Goal: Task Accomplishment & Management: Manage account settings

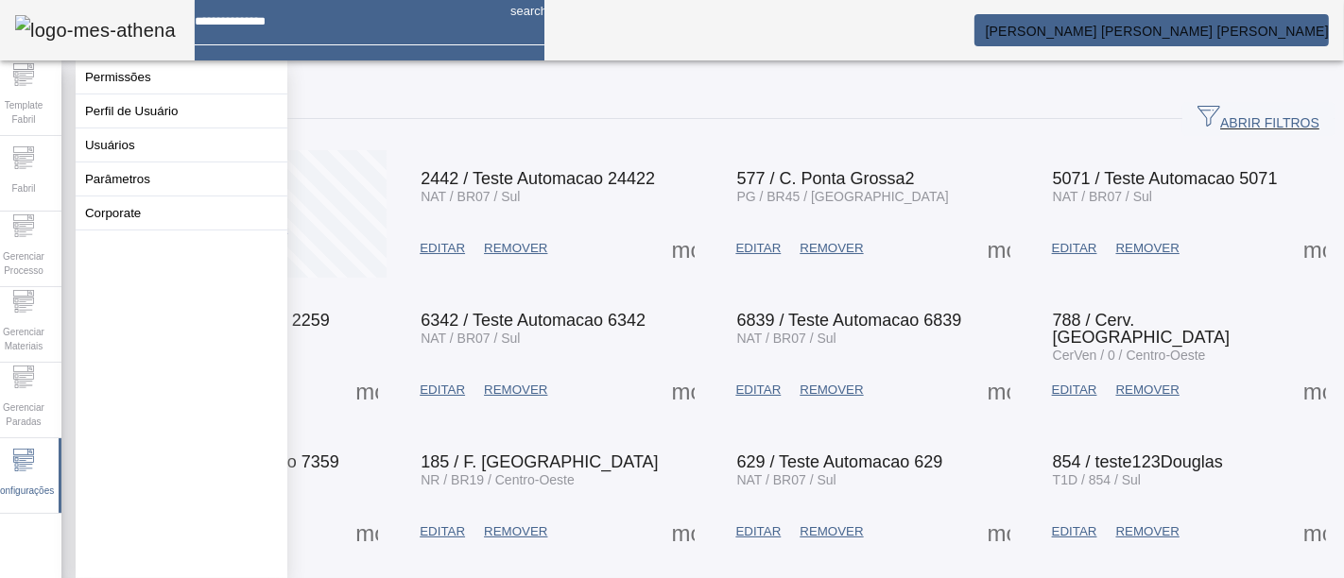
click at [170, 112] on button "Perfil de Usuário" at bounding box center [182, 111] width 212 height 33
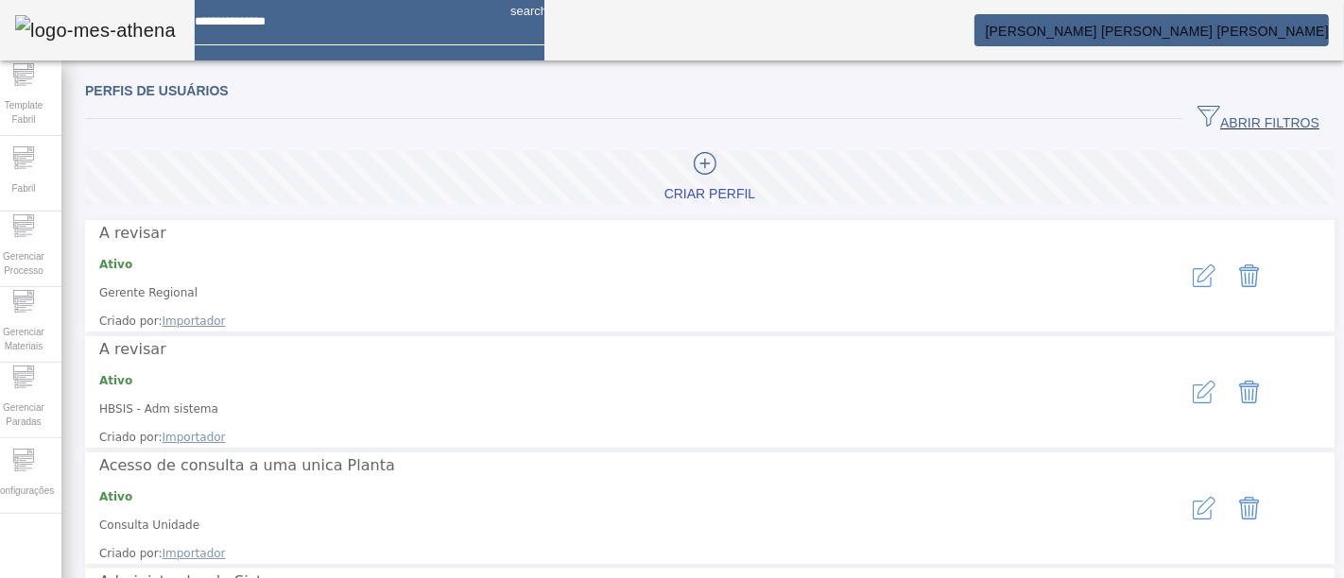
drag, startPoint x: 1166, startPoint y: 119, endPoint x: 1150, endPoint y: 131, distance: 20.2
click at [1198, 119] on icon "button" at bounding box center [1209, 116] width 23 height 23
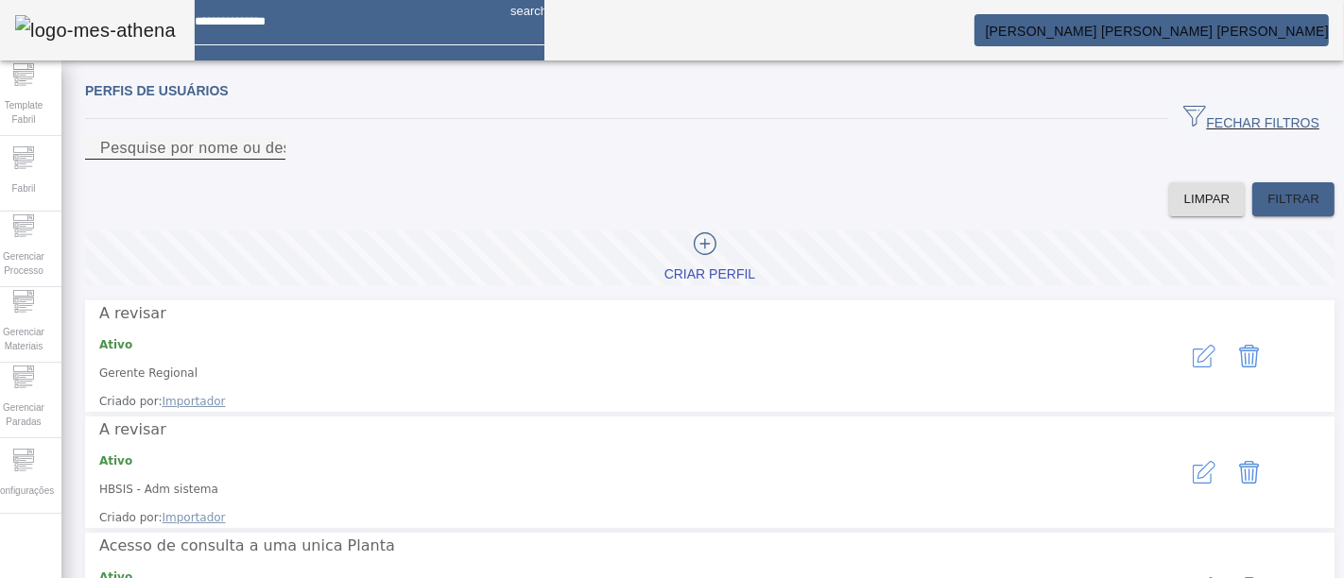
click at [270, 160] on input "Pesquise por nome ou descrição" at bounding box center [185, 148] width 170 height 23
type input "****"
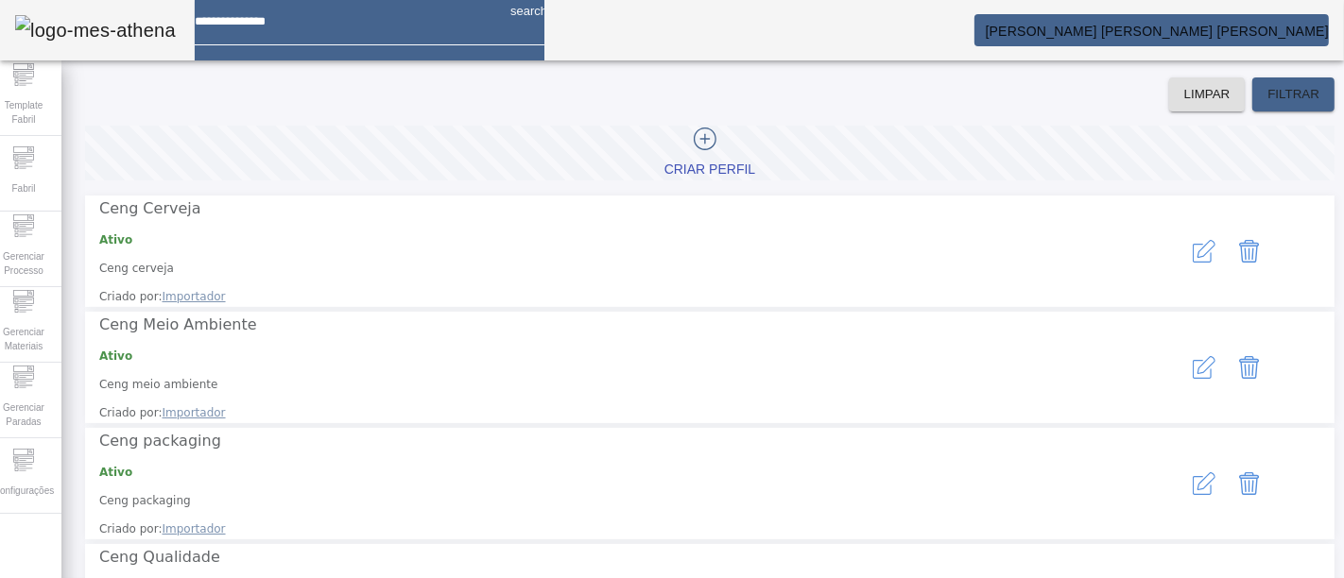
scroll to position [210, 0]
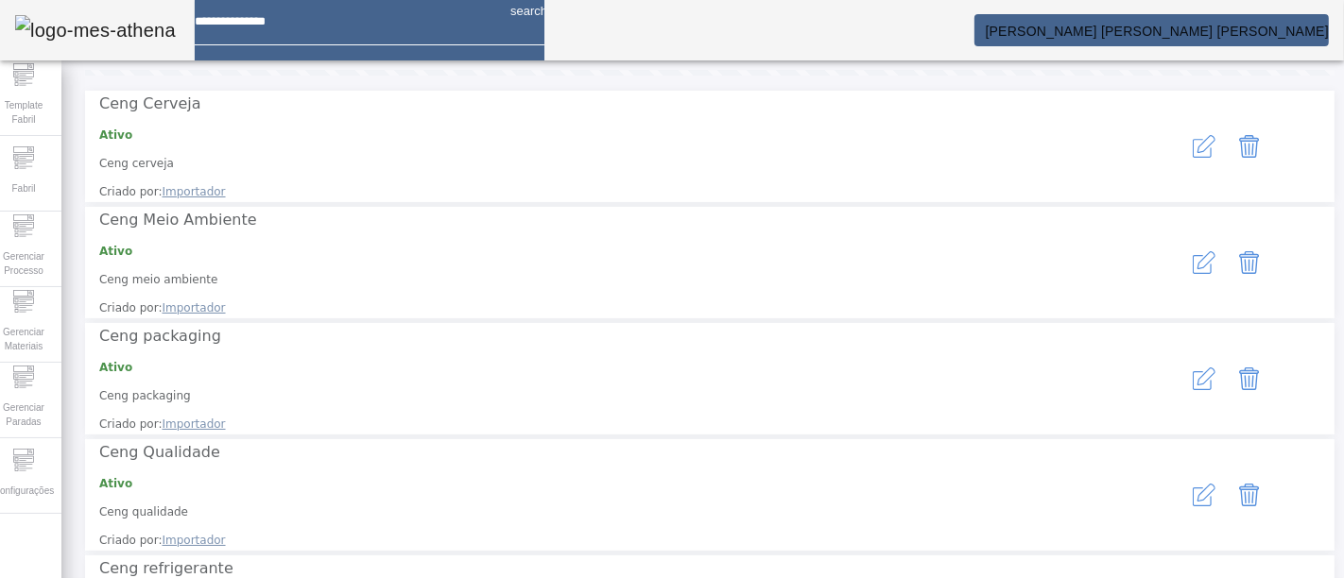
click at [1193, 484] on icon "button" at bounding box center [1204, 495] width 23 height 23
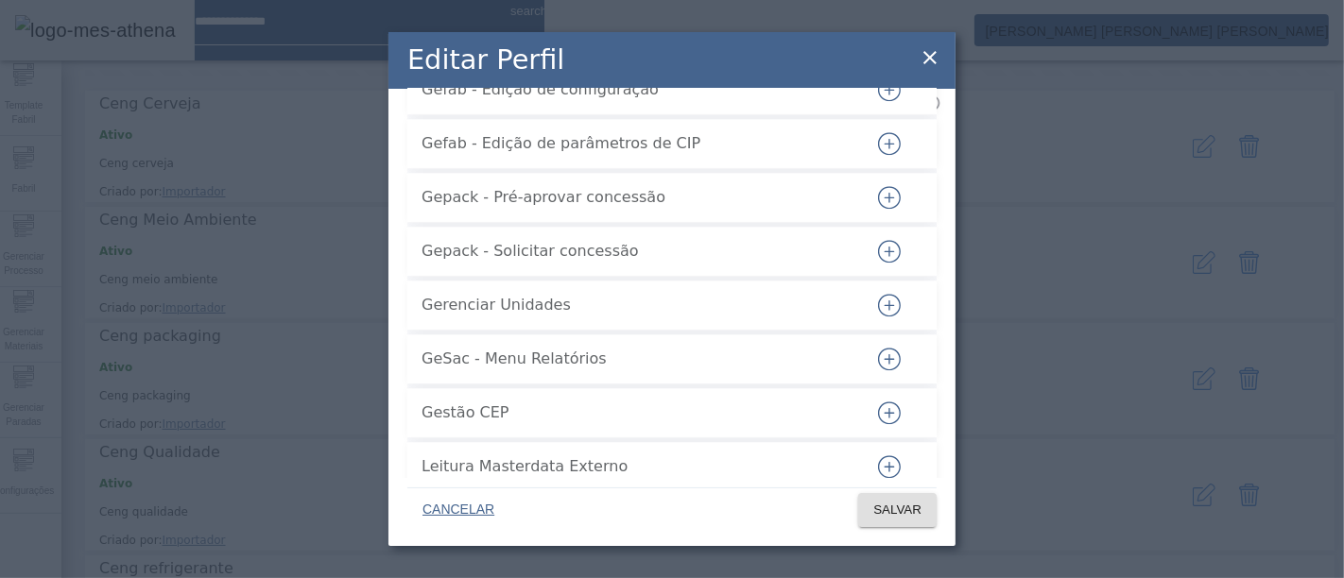
scroll to position [294, 0]
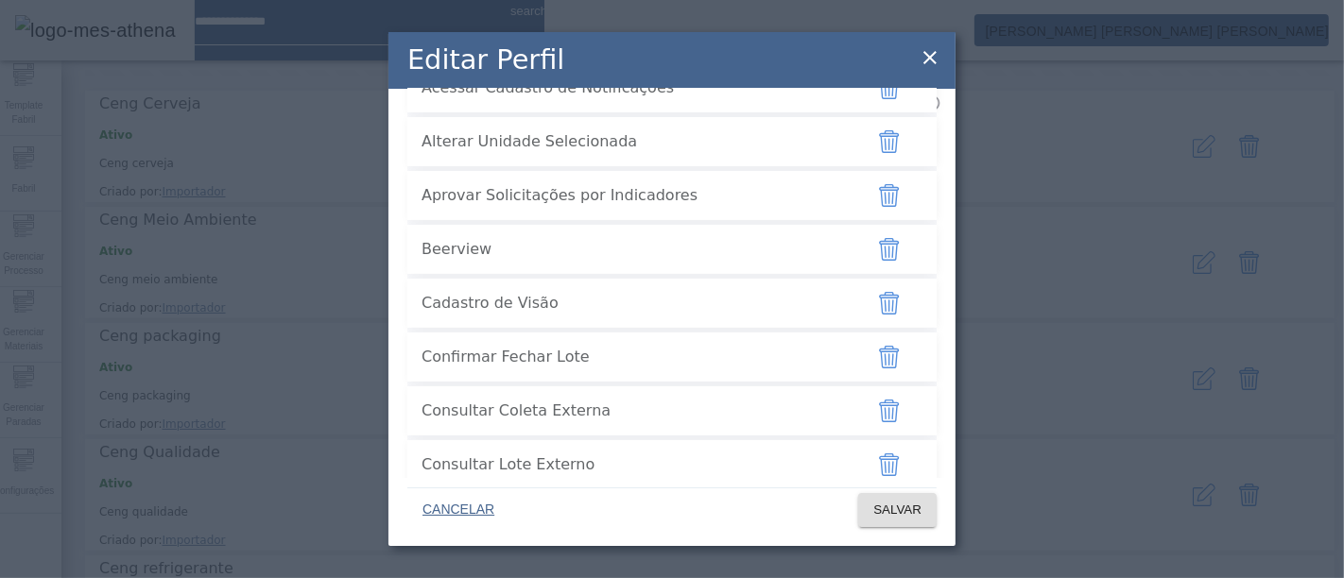
click at [928, 49] on icon at bounding box center [930, 57] width 23 height 23
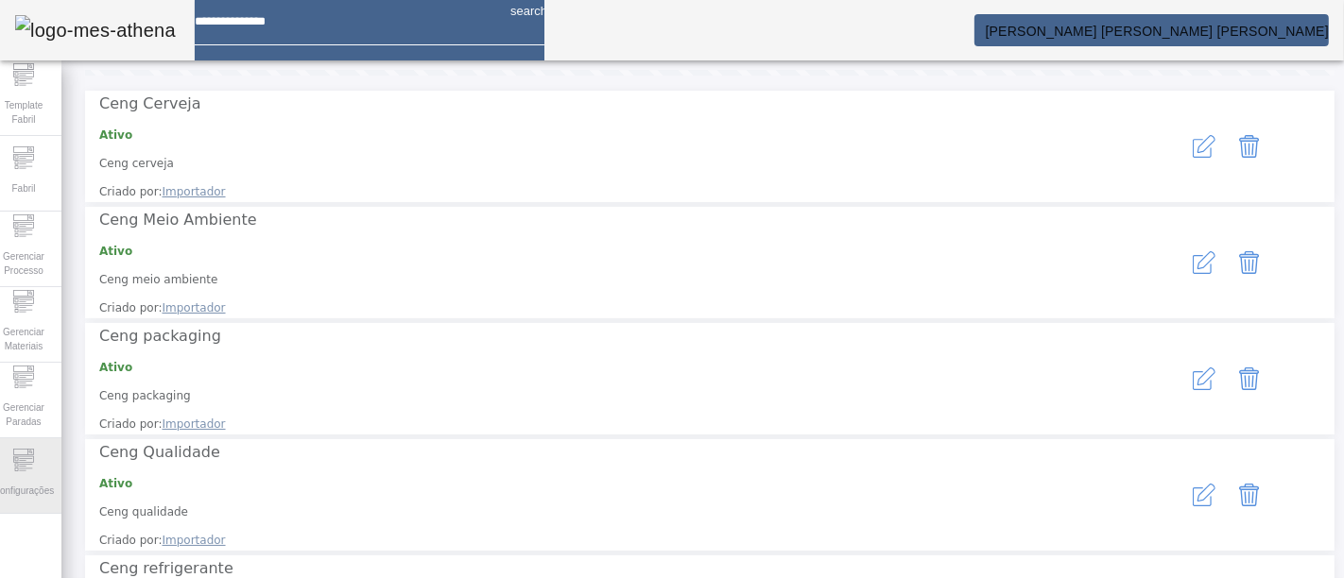
click at [35, 468] on icon at bounding box center [23, 460] width 23 height 23
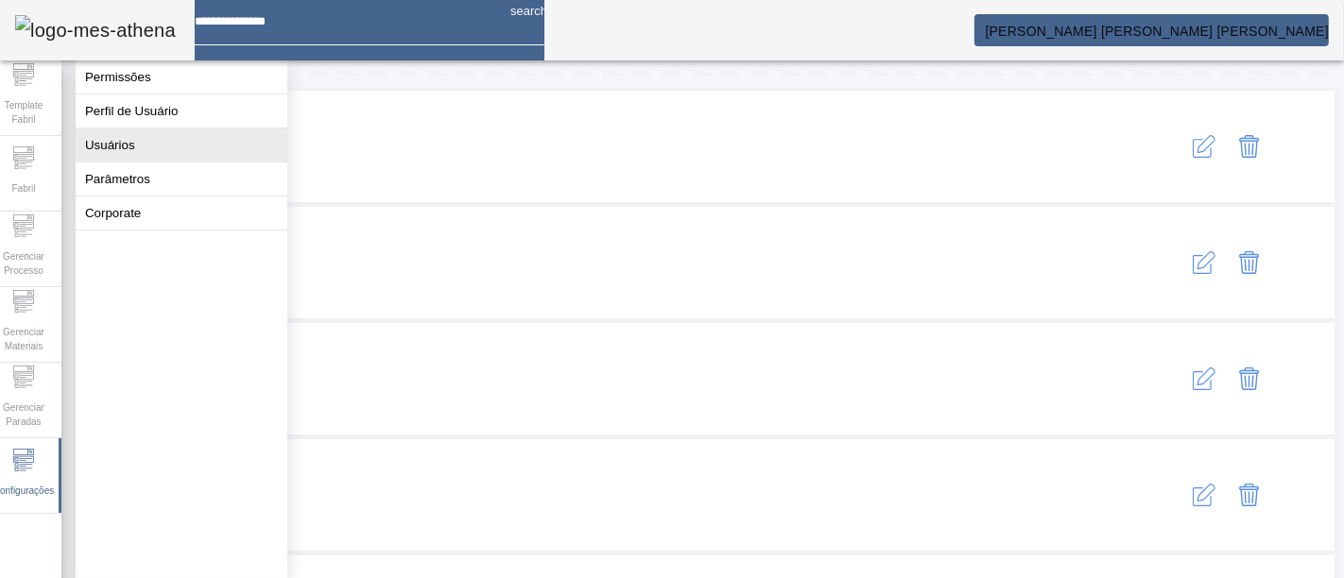
click at [202, 162] on button "Usuários" at bounding box center [182, 145] width 212 height 33
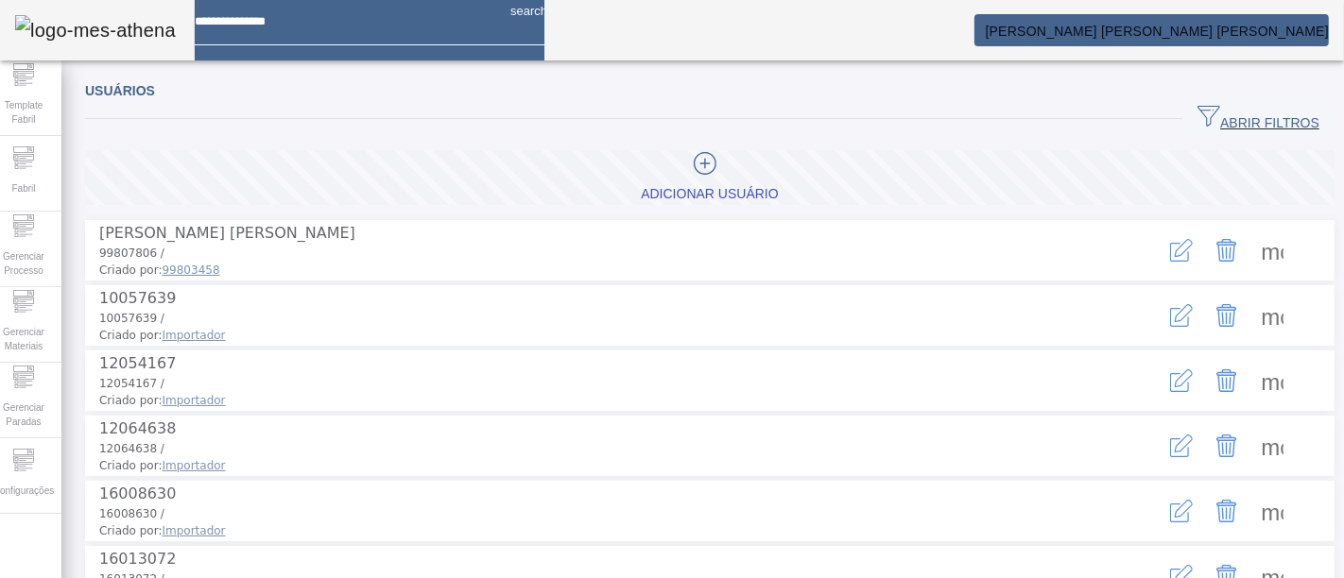
click at [1205, 114] on span "ABRIR FILTROS" at bounding box center [1259, 119] width 122 height 28
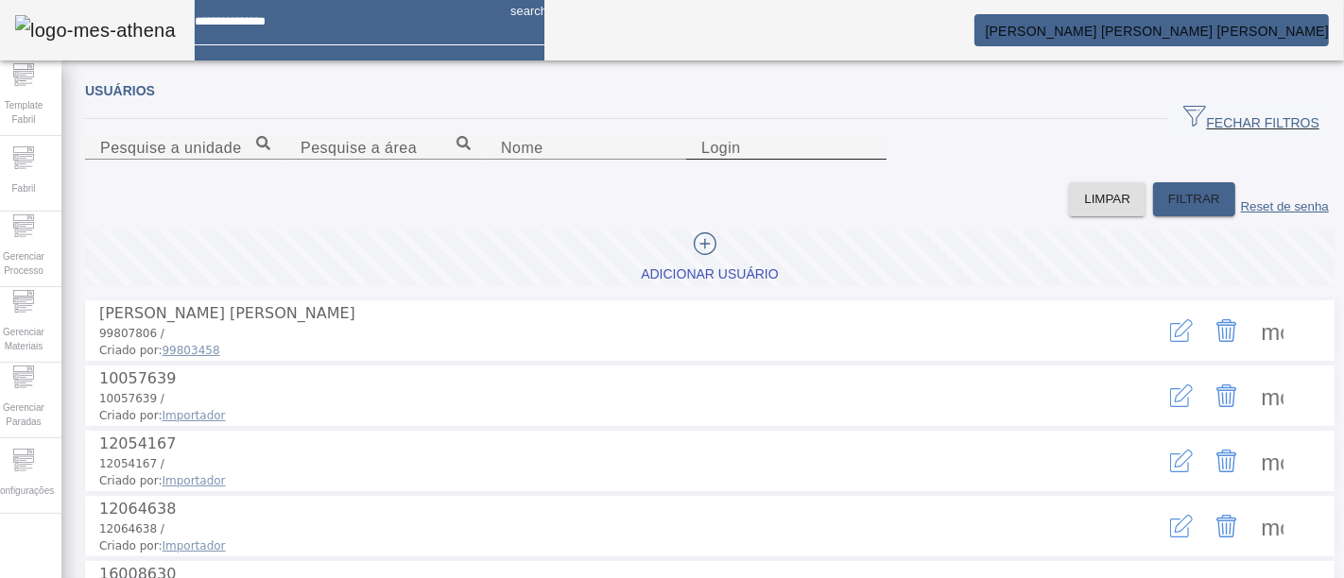
click at [872, 160] on input "Login" at bounding box center [786, 148] width 170 height 23
paste input "**********"
drag, startPoint x: 932, startPoint y: 242, endPoint x: 788, endPoint y: 241, distance: 143.7
click at [788, 160] on input "**********" at bounding box center [786, 148] width 170 height 23
type input "**********"
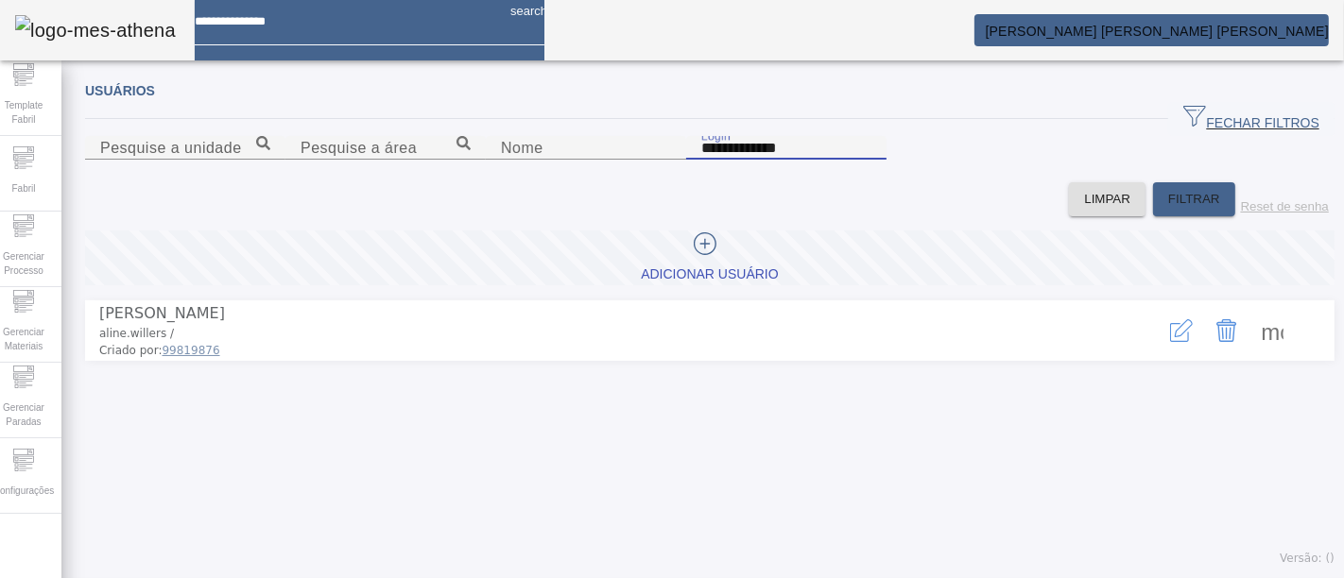
click at [1170, 342] on icon "button" at bounding box center [1181, 330] width 23 height 23
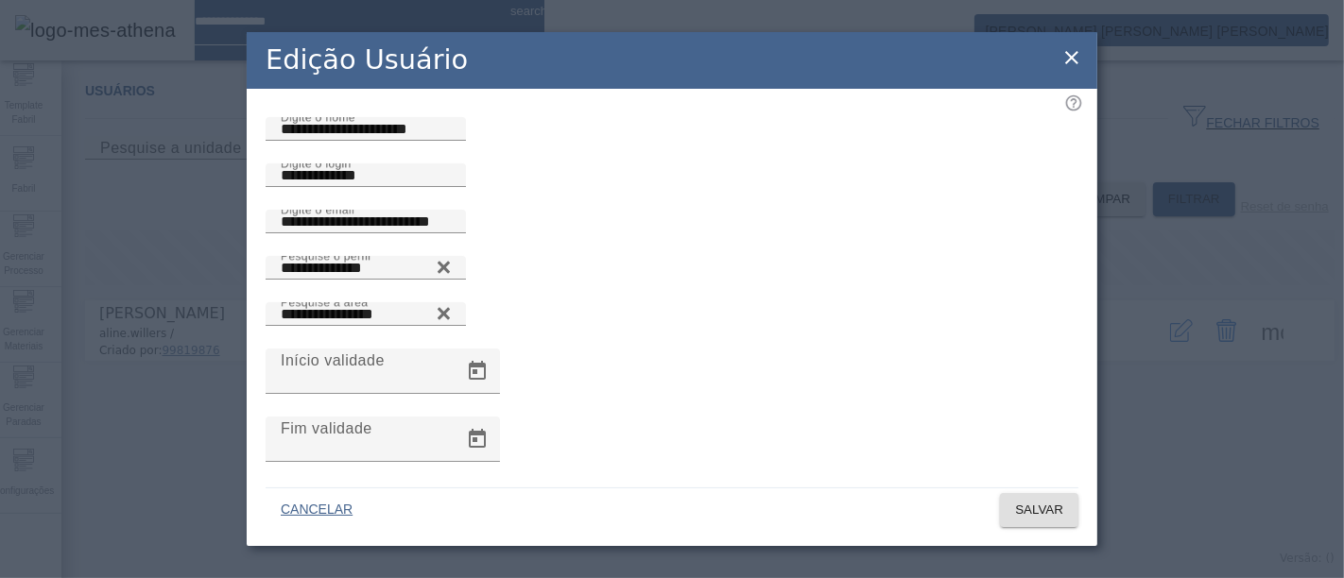
click at [1071, 56] on icon at bounding box center [1071, 57] width 13 height 13
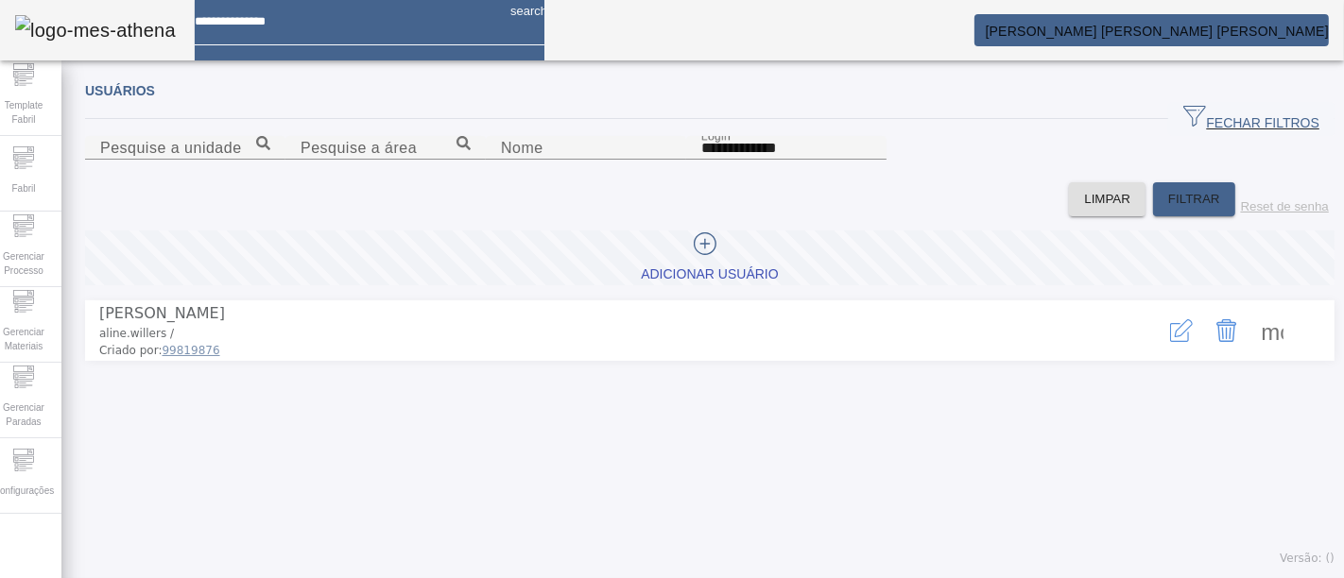
click at [1251, 354] on span at bounding box center [1272, 330] width 45 height 45
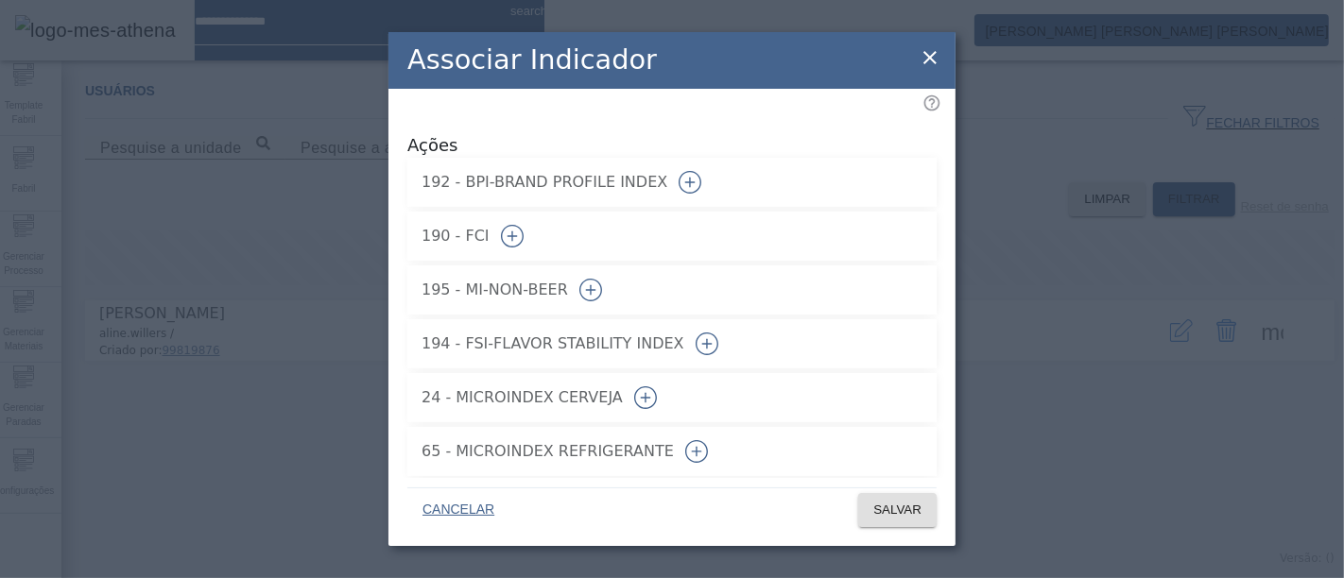
click at [1130, 403] on div "Associar Indicador Ações 192 - BPI-BRAND PROFILE INDEX 190 - FCI 195 - MI-NON-B…" at bounding box center [672, 289] width 1344 height 578
click at [919, 62] on icon at bounding box center [930, 57] width 23 height 23
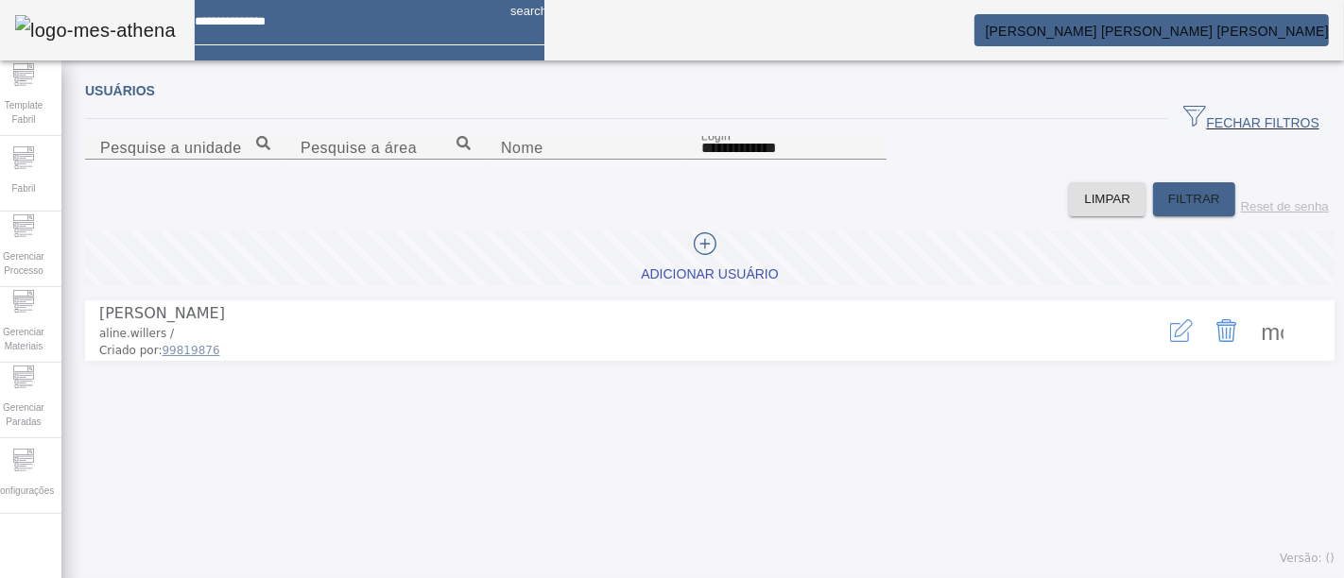
click at [1250, 354] on span at bounding box center [1272, 330] width 45 height 45
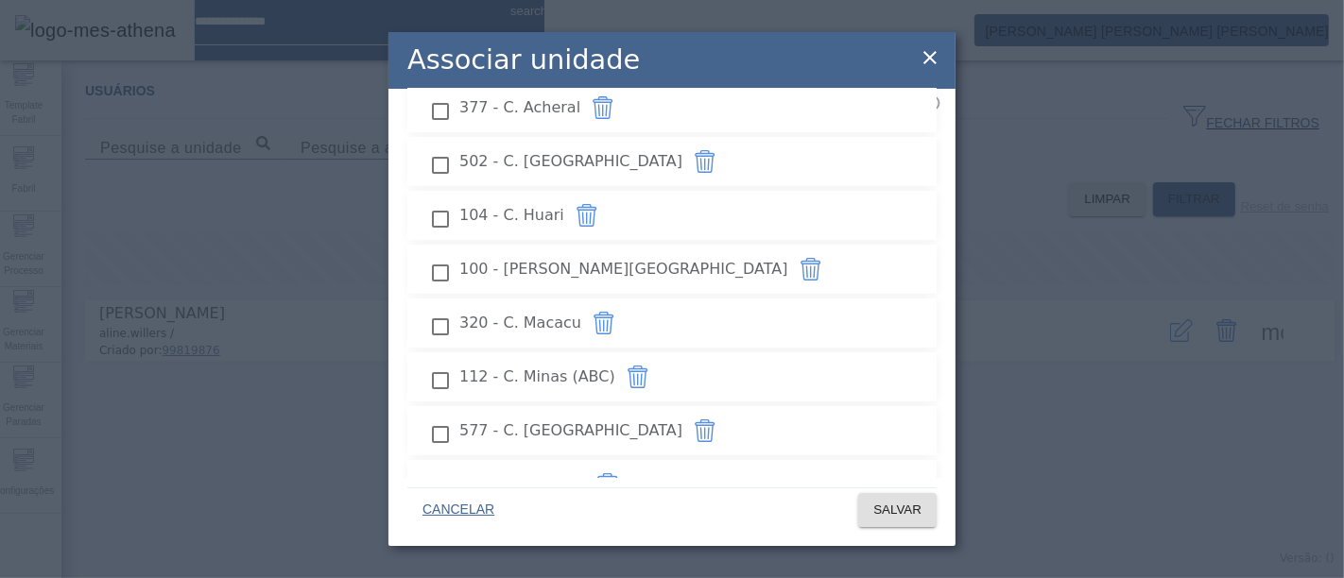
scroll to position [315, 0]
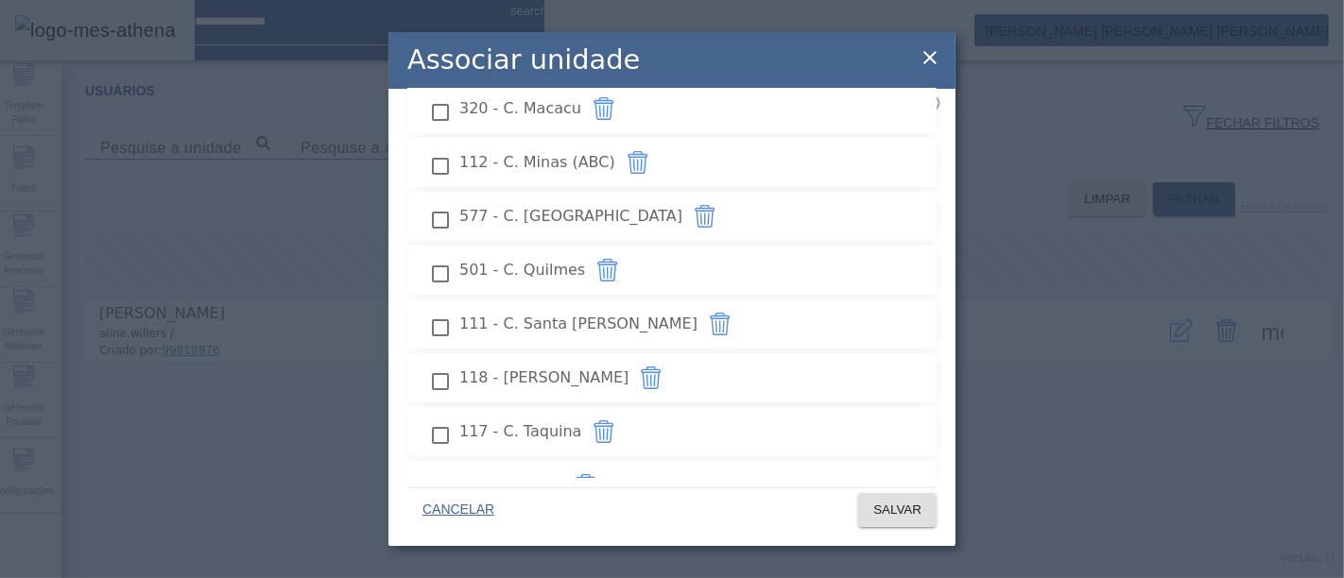
click at [931, 62] on icon at bounding box center [930, 57] width 23 height 23
